Goal: Obtain resource: Download file/media

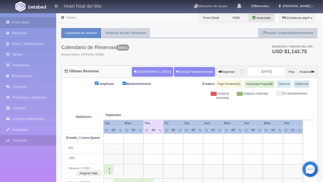
click at [30, 142] on link "Reportes" at bounding box center [28, 140] width 56 height 10
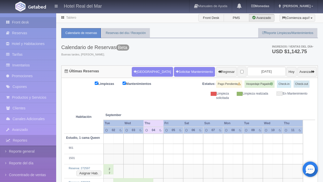
click at [31, 150] on link "Reporte general" at bounding box center [28, 152] width 56 height 12
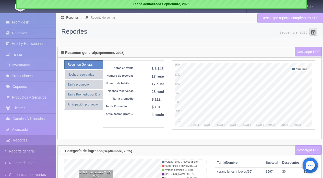
click at [315, 33] on span at bounding box center [314, 32] width 8 height 8
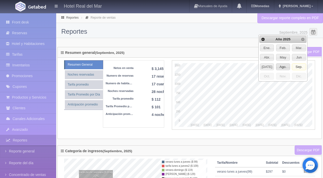
click at [284, 66] on span "Ago." at bounding box center [284, 67] width 14 height 7
type input "Agosto, 2025"
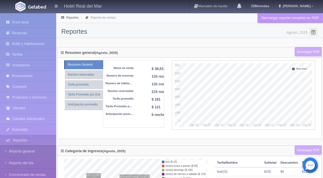
click at [300, 19] on link "Descargar reporte completo en PDF" at bounding box center [291, 18] width 66 height 10
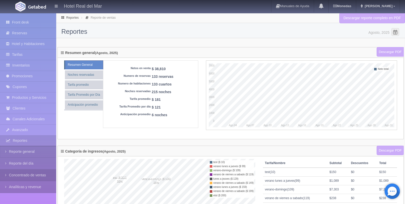
click at [40, 174] on link "Concentrado de ventas" at bounding box center [28, 175] width 56 height 12
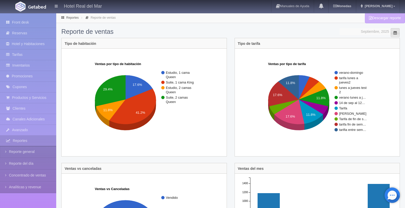
click at [394, 33] on span at bounding box center [395, 33] width 4 height 4
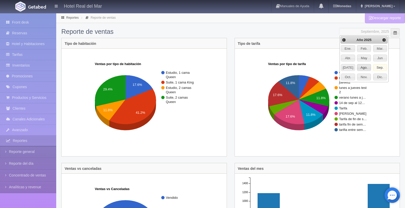
click at [365, 66] on span "Ago." at bounding box center [364, 67] width 14 height 7
type input "Agosto, 2025"
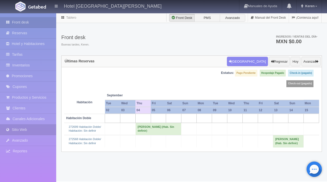
click at [31, 130] on link "Sitio Web" at bounding box center [28, 130] width 56 height 10
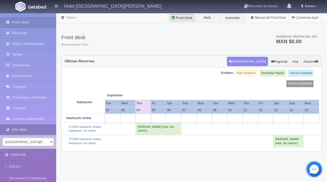
click at [35, 134] on link "Sitio Web" at bounding box center [28, 130] width 56 height 10
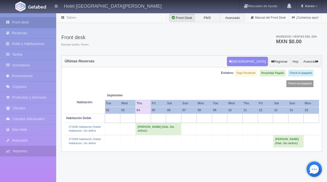
click at [30, 154] on link "Reportes" at bounding box center [28, 151] width 56 height 10
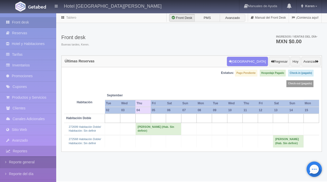
click at [38, 167] on link "Reporte general" at bounding box center [28, 162] width 56 height 12
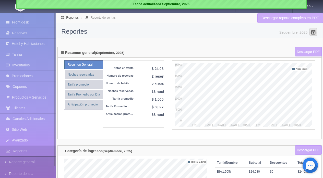
click at [315, 32] on span at bounding box center [314, 32] width 8 height 8
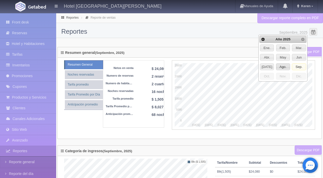
click at [283, 67] on span "Ago." at bounding box center [284, 67] width 14 height 7
type input "Agosto, 2025"
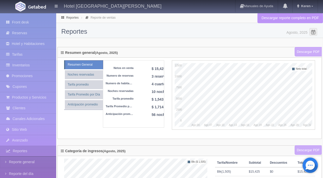
click at [311, 16] on link "Descargar reporte completo en PDF" at bounding box center [291, 18] width 66 height 10
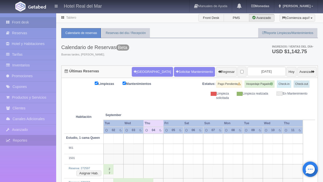
click at [31, 140] on link "Reportes" at bounding box center [28, 140] width 56 height 10
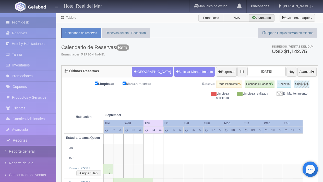
click at [33, 151] on link "Reporte general" at bounding box center [28, 152] width 56 height 12
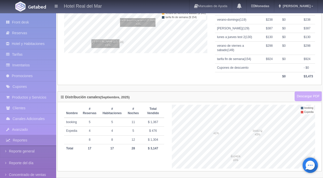
scroll to position [171, 0]
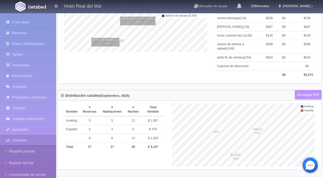
click at [310, 91] on link "Descargar PDF" at bounding box center [308, 95] width 27 height 10
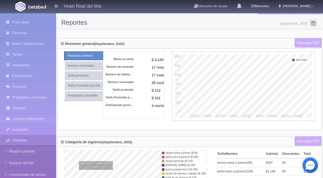
scroll to position [0, 0]
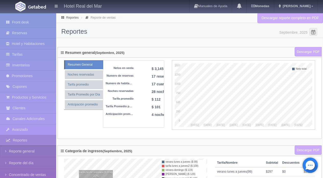
click at [294, 20] on link "Descargar reporte completo en PDF" at bounding box center [291, 18] width 66 height 10
click at [312, 33] on span at bounding box center [314, 32] width 8 height 8
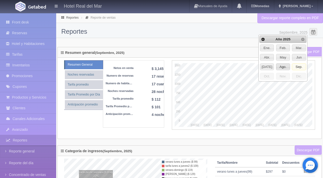
click at [283, 67] on span "Ago." at bounding box center [284, 67] width 14 height 7
type input "Agosto, 2025"
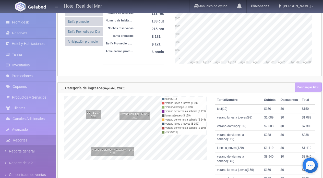
scroll to position [165, 0]
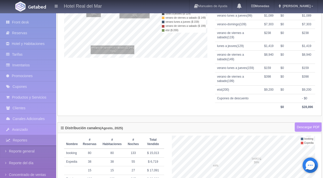
click at [308, 129] on link "Descargar PDF" at bounding box center [308, 127] width 27 height 10
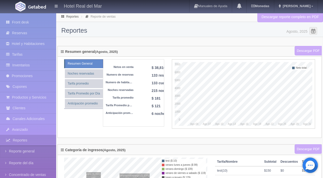
scroll to position [0, 0]
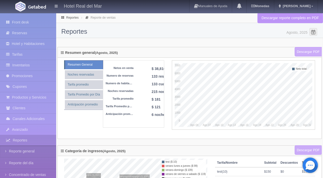
click at [306, 19] on link "Descargar reporte completo en PDF" at bounding box center [291, 18] width 66 height 10
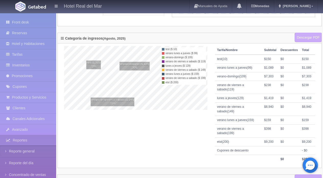
scroll to position [202, 0]
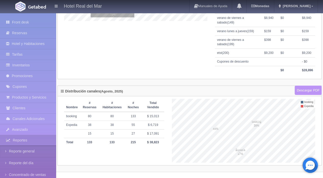
click at [307, 90] on link "Descargar PDF" at bounding box center [308, 91] width 27 height 10
click at [309, 89] on link "Descargar PDF" at bounding box center [308, 91] width 27 height 10
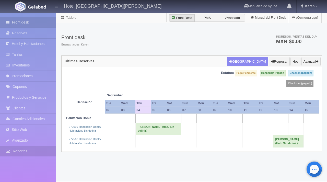
click at [26, 150] on link "Reportes" at bounding box center [28, 151] width 56 height 10
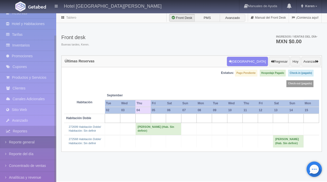
scroll to position [25, 0]
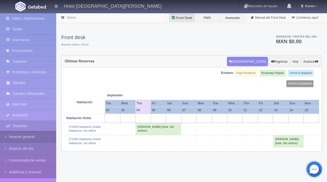
click at [39, 139] on link "Reporte general" at bounding box center [28, 137] width 56 height 12
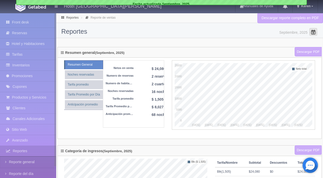
click at [314, 33] on span at bounding box center [314, 32] width 8 height 8
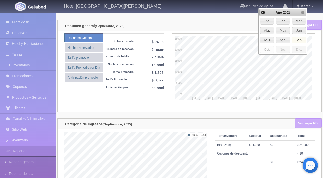
scroll to position [13, 0]
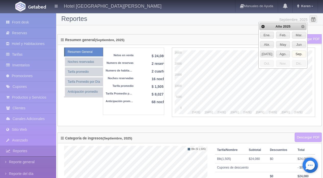
click at [298, 54] on span "Sep." at bounding box center [300, 54] width 14 height 7
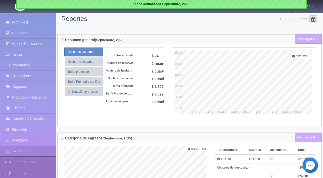
click at [311, 21] on span at bounding box center [314, 19] width 8 height 8
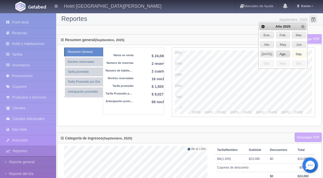
click at [284, 54] on span "Ago." at bounding box center [284, 54] width 14 height 7
type input "Agosto, 2025"
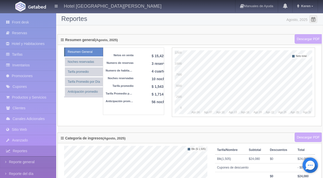
scroll to position [0, 0]
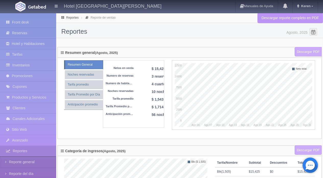
click at [308, 19] on link "Descargar reporte completo en PDF" at bounding box center [291, 18] width 66 height 10
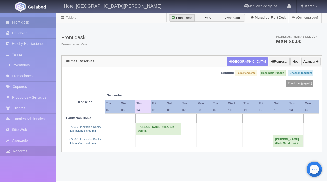
click at [34, 149] on link "Reportes" at bounding box center [28, 151] width 56 height 10
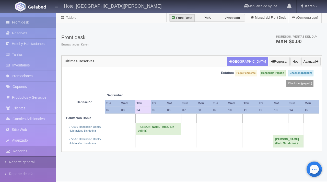
click at [38, 160] on link "Reporte general" at bounding box center [28, 162] width 56 height 12
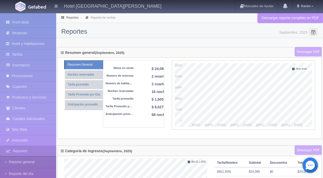
click at [305, 19] on link "Descargar reporte completo en PDF" at bounding box center [291, 18] width 66 height 10
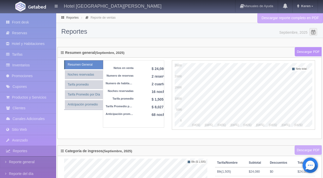
click at [305, 53] on link "Descargar PDF" at bounding box center [308, 52] width 27 height 10
click at [308, 149] on link "Descargar PDF" at bounding box center [308, 151] width 27 height 10
click at [314, 30] on span at bounding box center [314, 32] width 8 height 8
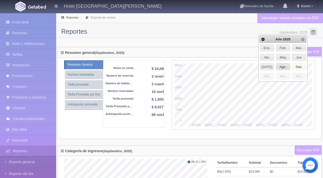
click at [285, 66] on span "Ago." at bounding box center [284, 67] width 14 height 7
type input "Agosto, 2025"
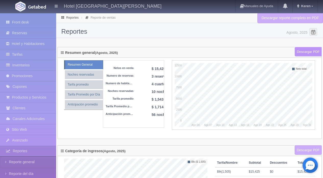
click at [305, 49] on link "Descargar PDF" at bounding box center [308, 52] width 27 height 10
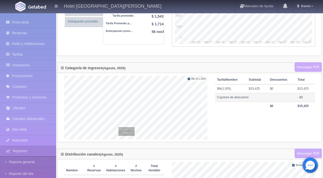
scroll to position [92, 0]
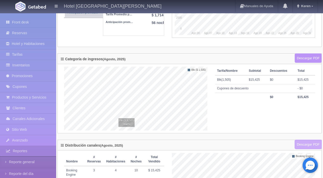
click at [314, 57] on link "Descargar PDF" at bounding box center [308, 58] width 27 height 10
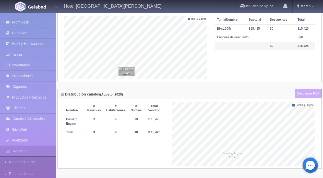
scroll to position [146, 0]
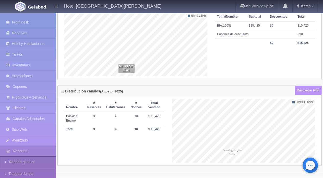
click at [309, 89] on link "Descargar PDF" at bounding box center [308, 91] width 27 height 10
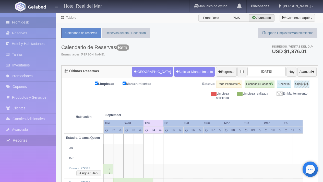
click at [28, 143] on link "Reportes" at bounding box center [28, 140] width 56 height 10
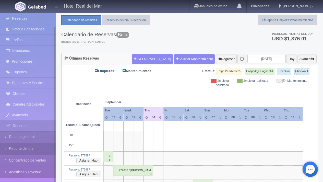
scroll to position [15, 0]
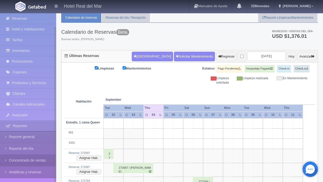
click at [40, 164] on link "Concentrado de ventas" at bounding box center [28, 161] width 56 height 12
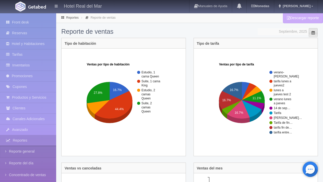
click at [314, 32] on span at bounding box center [313, 33] width 4 height 4
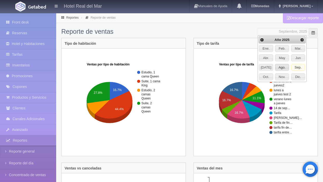
click at [286, 70] on span "Ago." at bounding box center [283, 67] width 14 height 7
type input "Agosto, 2025"
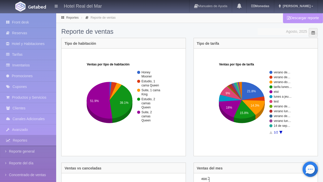
click at [300, 17] on link "Descargar reporte" at bounding box center [303, 18] width 40 height 10
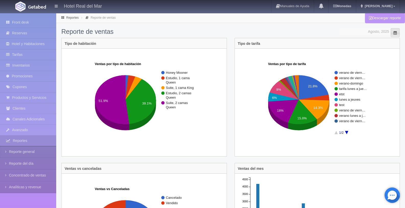
click at [323, 32] on span at bounding box center [395, 33] width 4 height 4
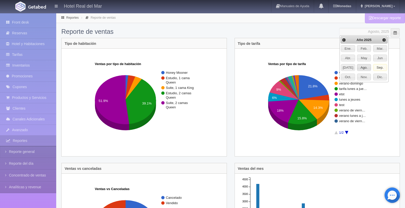
click at [323, 68] on span "Ago." at bounding box center [364, 67] width 14 height 7
type input "Agosto, 2025"
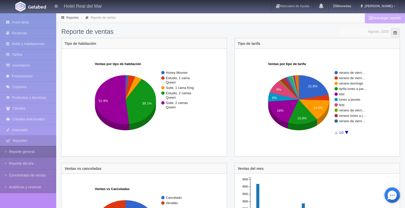
click at [36, 151] on link "Reporte general" at bounding box center [28, 152] width 56 height 12
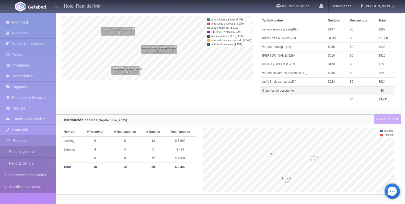
scroll to position [147, 3]
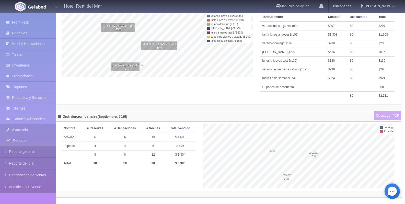
click at [32, 131] on link "Avanzado" at bounding box center [28, 130] width 56 height 10
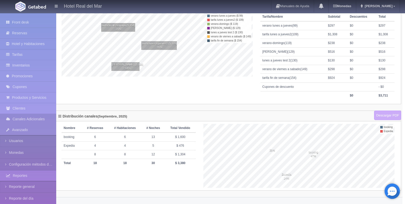
click at [36, 118] on link "Canales Adicionales" at bounding box center [28, 119] width 56 height 10
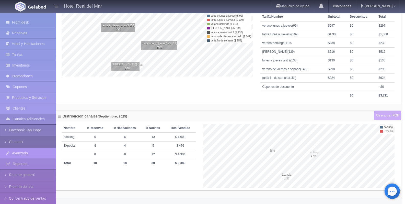
click at [29, 141] on link "Channex" at bounding box center [28, 142] width 56 height 12
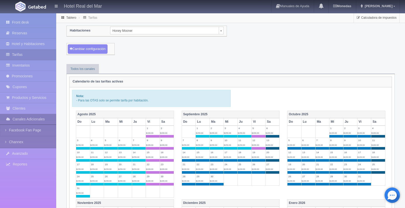
click at [38, 117] on link "Canales Adicionales" at bounding box center [28, 119] width 56 height 10
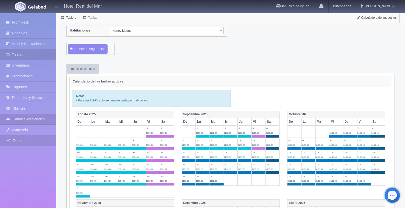
click at [33, 140] on link "Reportes" at bounding box center [28, 140] width 56 height 10
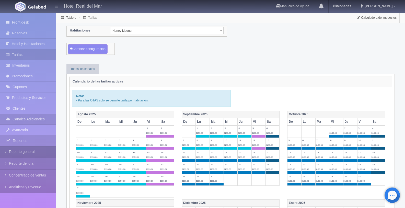
click at [35, 153] on link "Reporte general" at bounding box center [28, 152] width 56 height 12
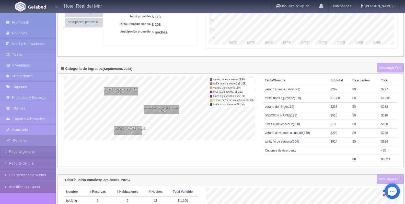
scroll to position [147, 0]
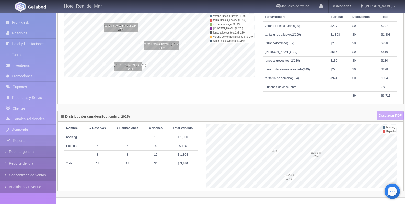
click at [41, 172] on link "Concentrado de ventas" at bounding box center [28, 175] width 56 height 12
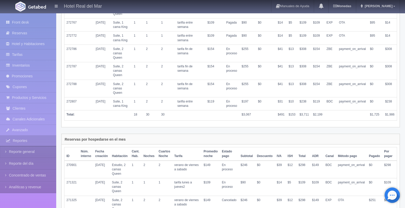
scroll to position [494, 0]
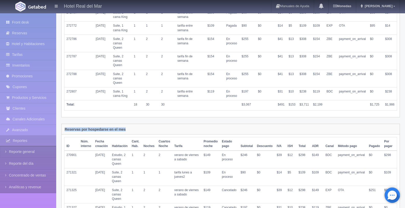
drag, startPoint x: 131, startPoint y: 129, endPoint x: 68, endPoint y: 126, distance: 63.5
click at [68, 126] on div "Reservas por hospedarse en el mes" at bounding box center [231, 129] width 338 height 10
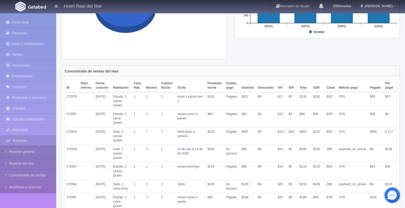
scroll to position [0, 0]
